Goal: Obtain resource: Obtain resource

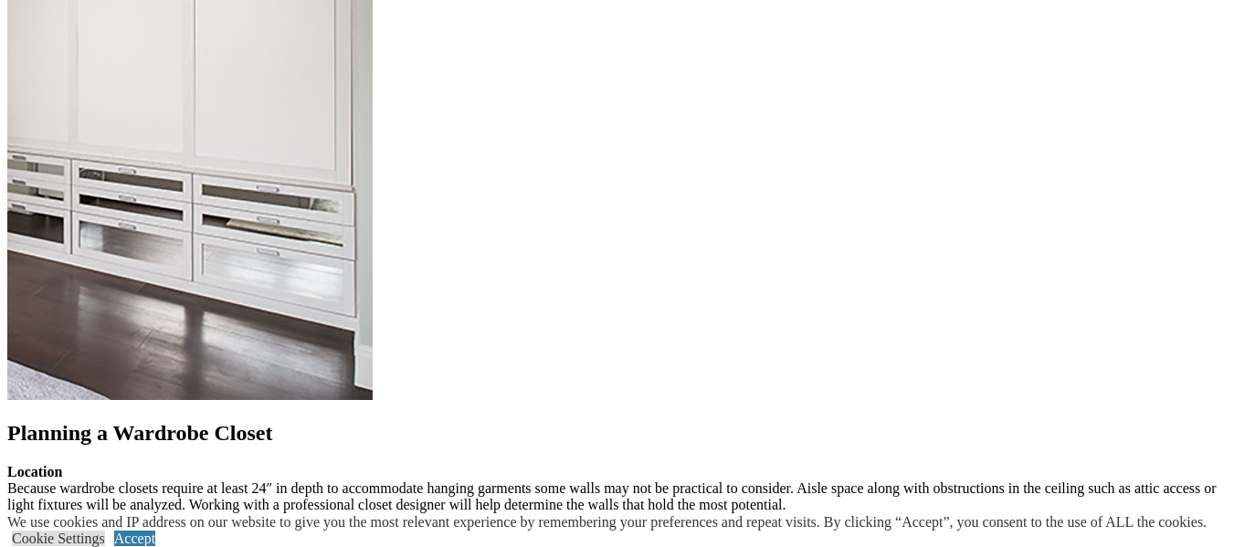
scroll to position [2279, 0]
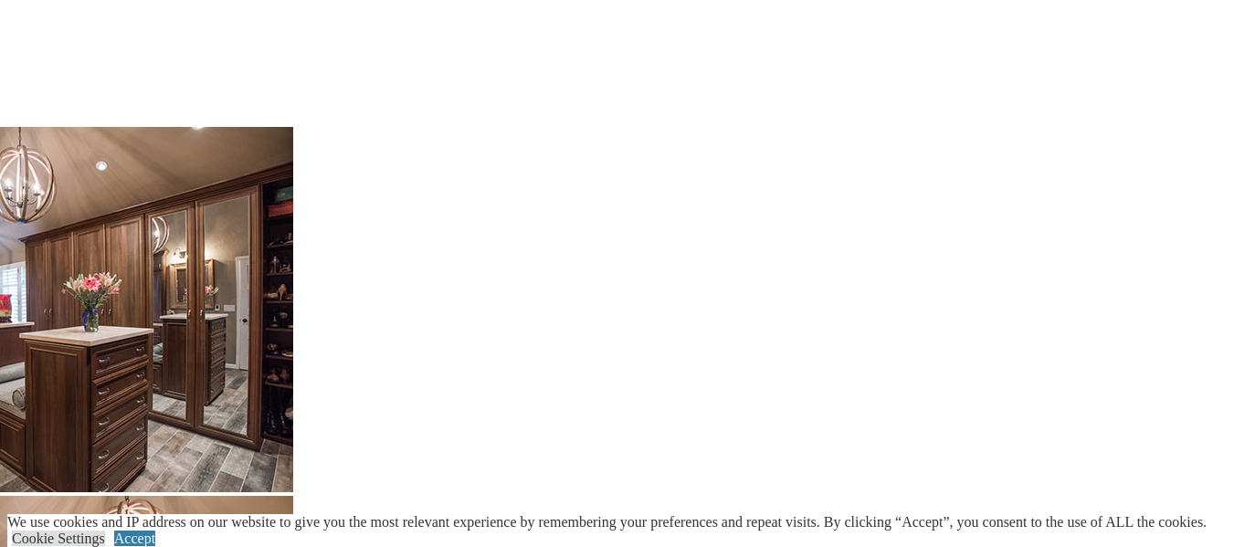
scroll to position [2827, 0]
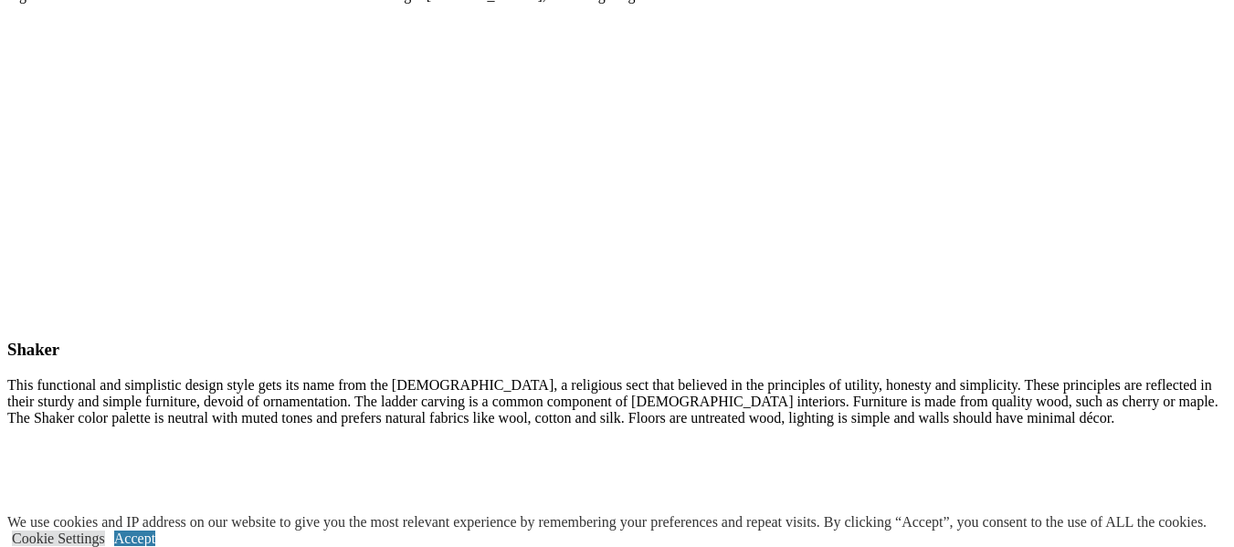
scroll to position [8473, 0]
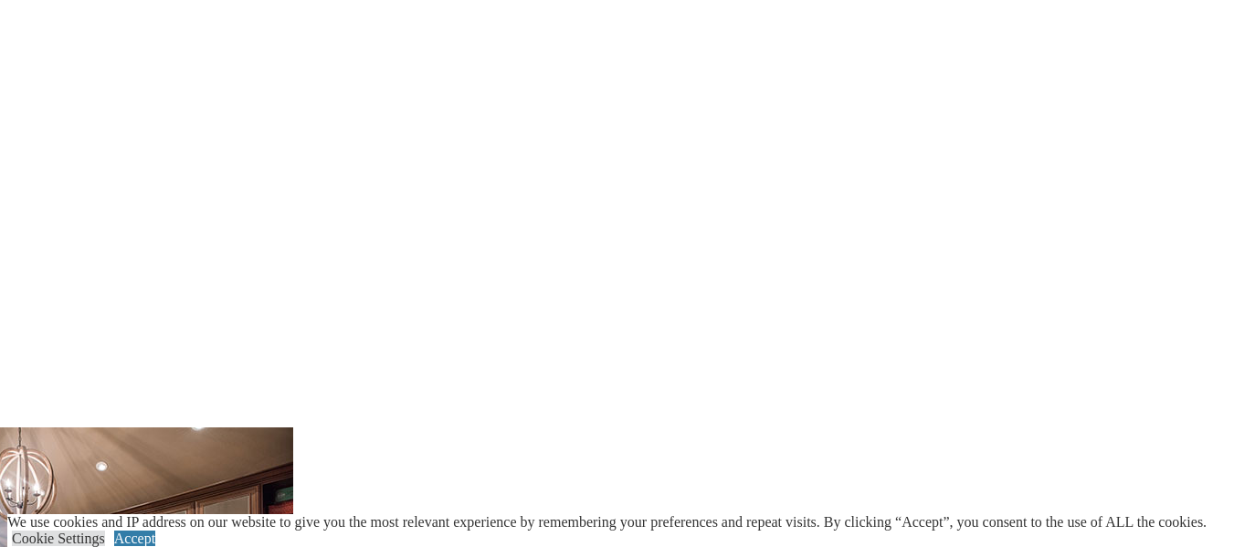
scroll to position [2924, 0]
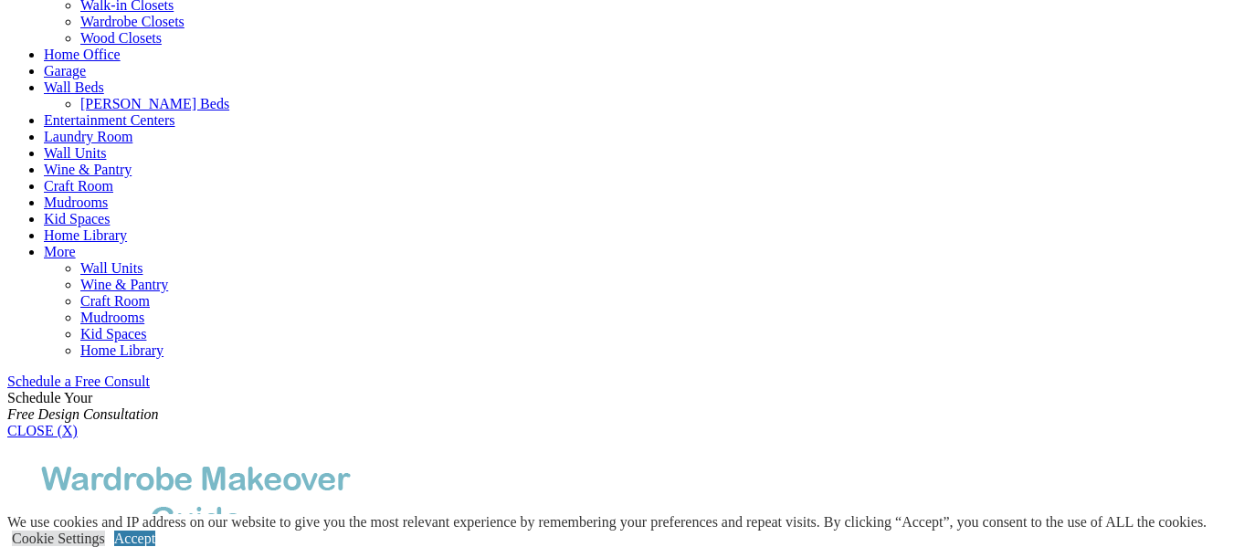
scroll to position [822, 0]
